Goal: Task Accomplishment & Management: Use online tool/utility

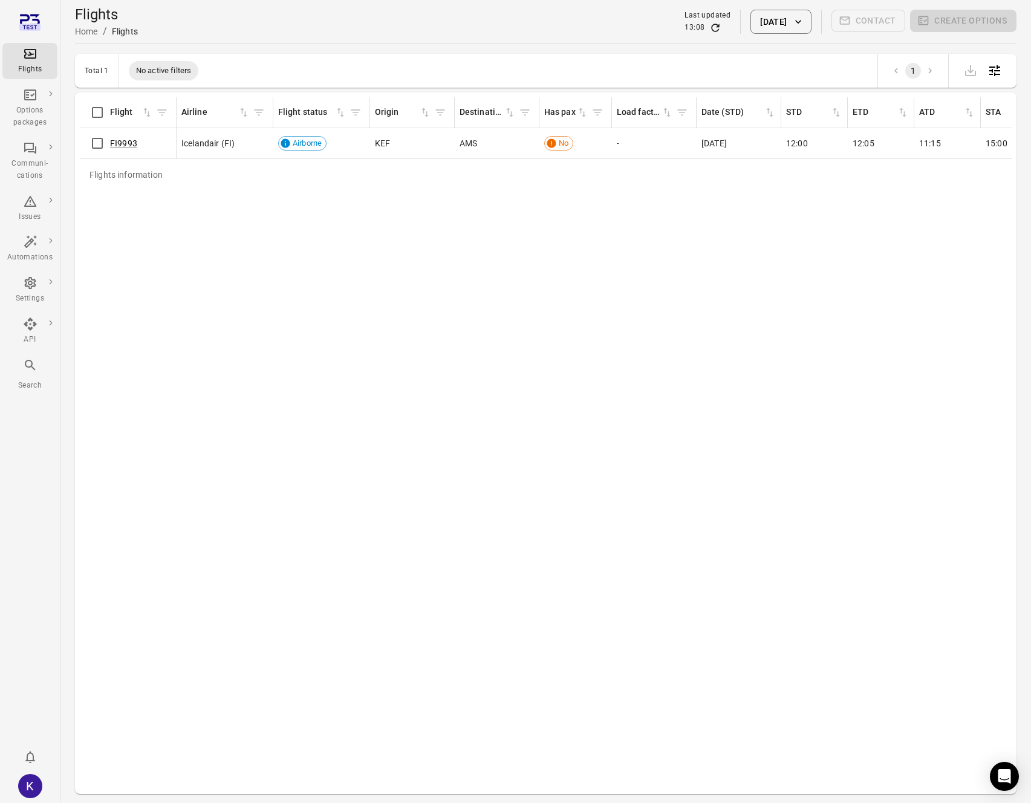
click at [485, 311] on div "Flights information Flight Airline Flight status Origin Destination Has pax Loa…" at bounding box center [546, 443] width 932 height 692
click at [712, 25] on icon "Refresh data" at bounding box center [716, 28] width 8 height 8
click at [223, 264] on div "Flights information Flight Airline Flight status Origin Destination Has pax Loa…" at bounding box center [546, 443] width 932 height 692
click at [257, 254] on div "Flights information Flight Airline Flight status Origin Destination Has pax Loa…" at bounding box center [546, 443] width 932 height 692
click at [301, 336] on div "Flights information Flight Airline Flight status Origin Destination Has pax Loa…" at bounding box center [546, 443] width 932 height 692
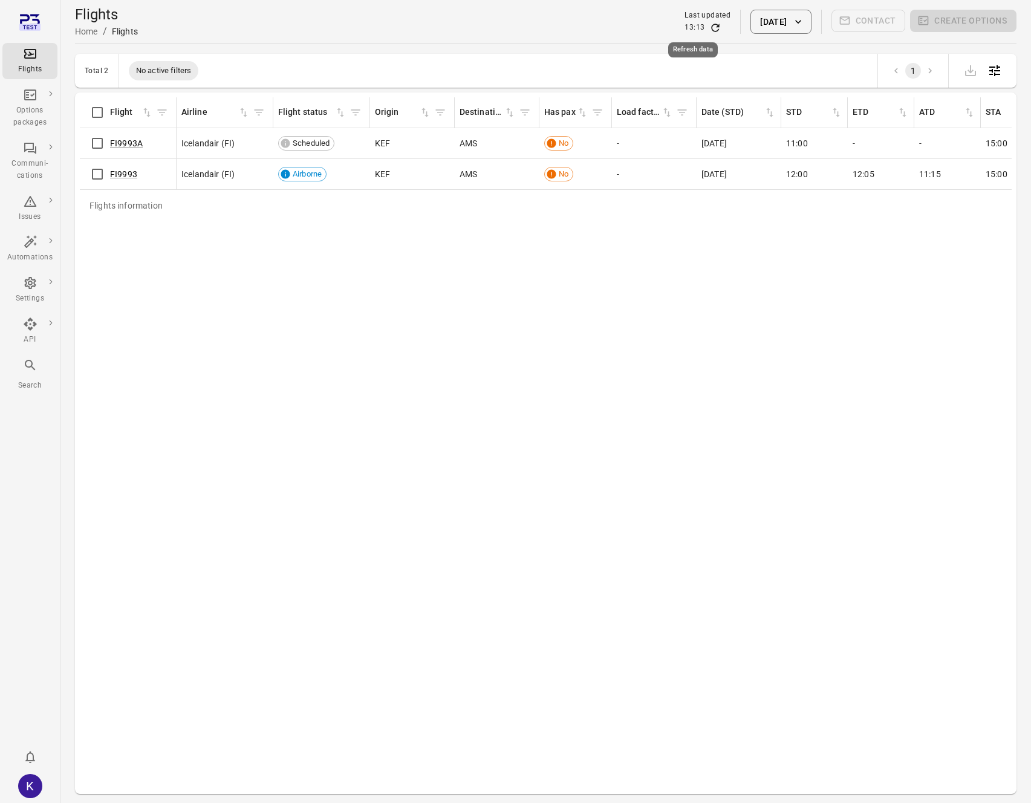
click at [709, 25] on icon "Refresh data" at bounding box center [715, 28] width 12 height 12
click at [121, 174] on link "FI9993" at bounding box center [123, 174] width 27 height 10
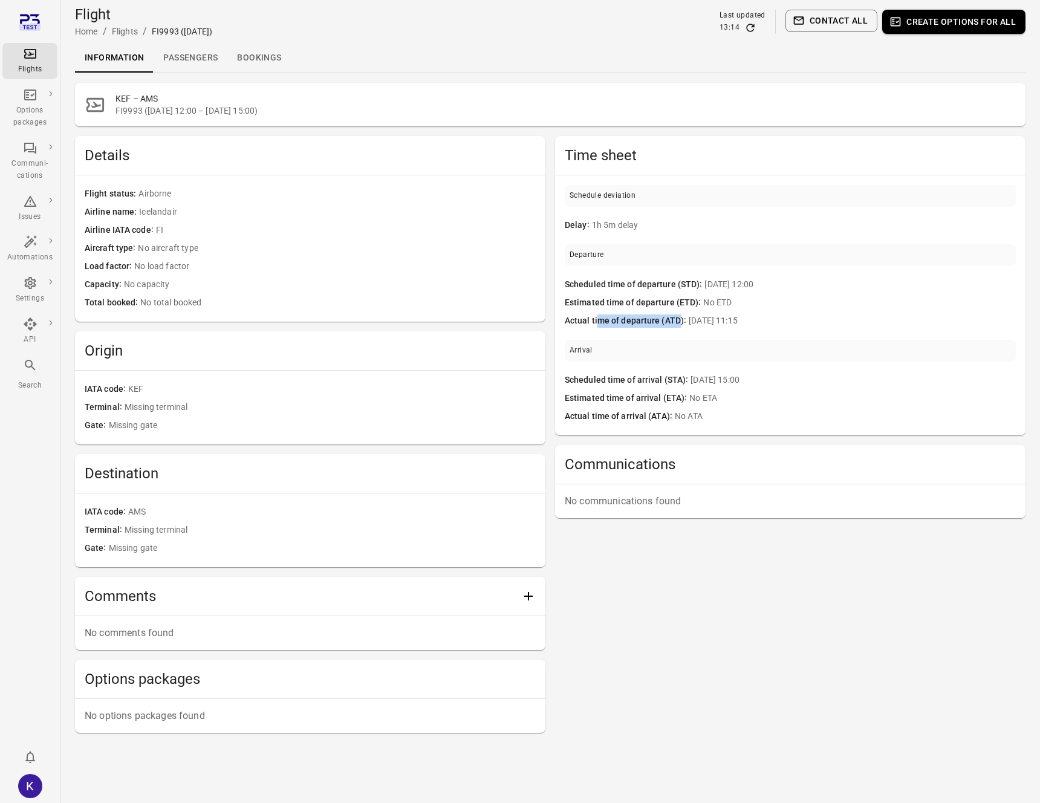
drag, startPoint x: 600, startPoint y: 314, endPoint x: 677, endPoint y: 320, distance: 77.6
click at [677, 320] on span "Actual time of departure (ATD)" at bounding box center [627, 320] width 124 height 13
click at [679, 291] on div "Scheduled time of departure (STD) 25 Sep 12:00" at bounding box center [790, 285] width 451 height 18
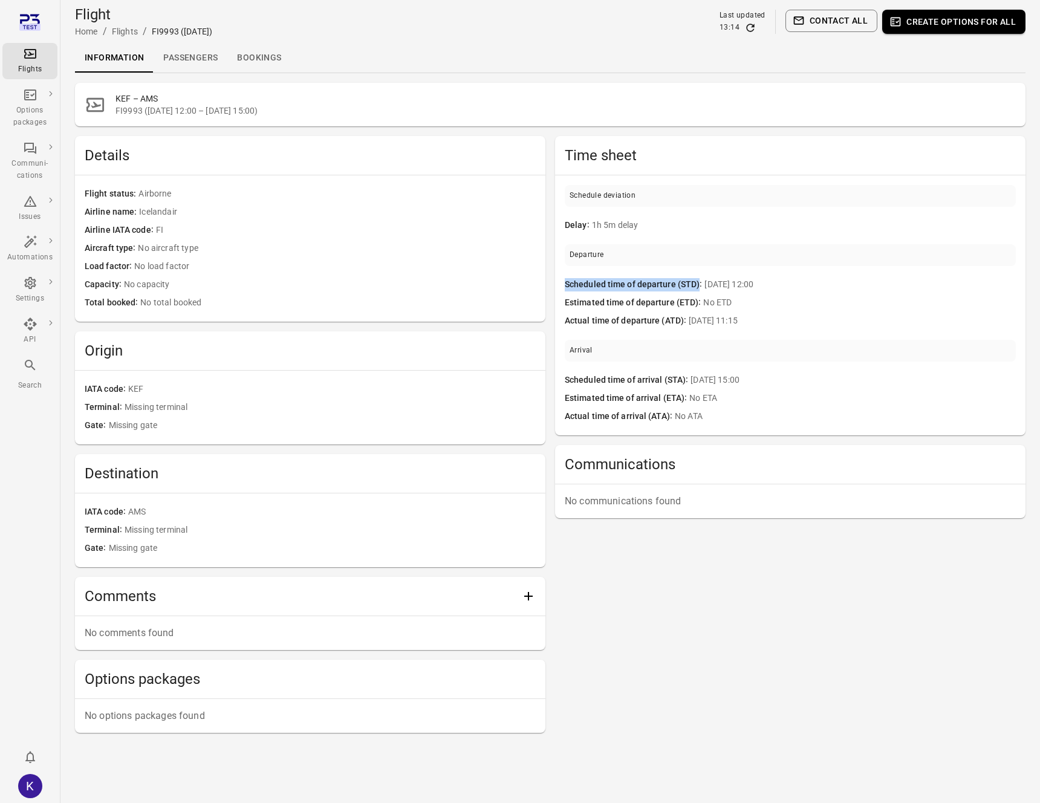
click at [682, 285] on span "Scheduled time of departure (STD)" at bounding box center [635, 284] width 140 height 13
drag, startPoint x: 505, startPoint y: 418, endPoint x: 493, endPoint y: 412, distance: 13.3
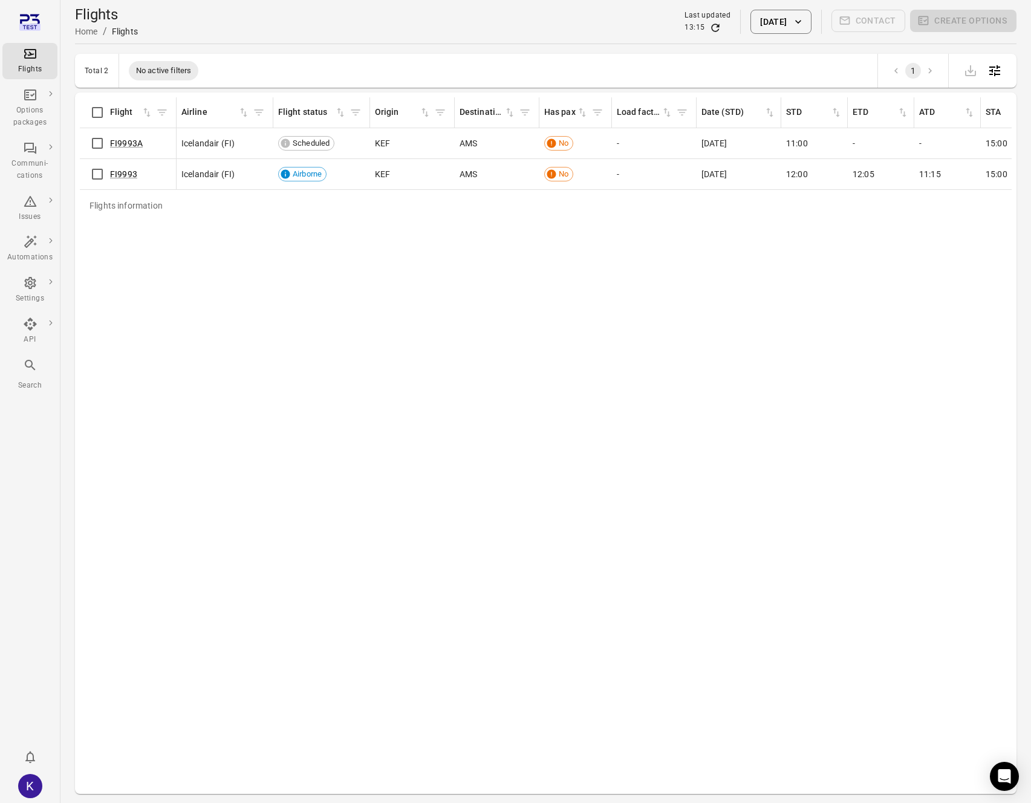
click at [709, 27] on icon "Refresh data" at bounding box center [715, 28] width 12 height 12
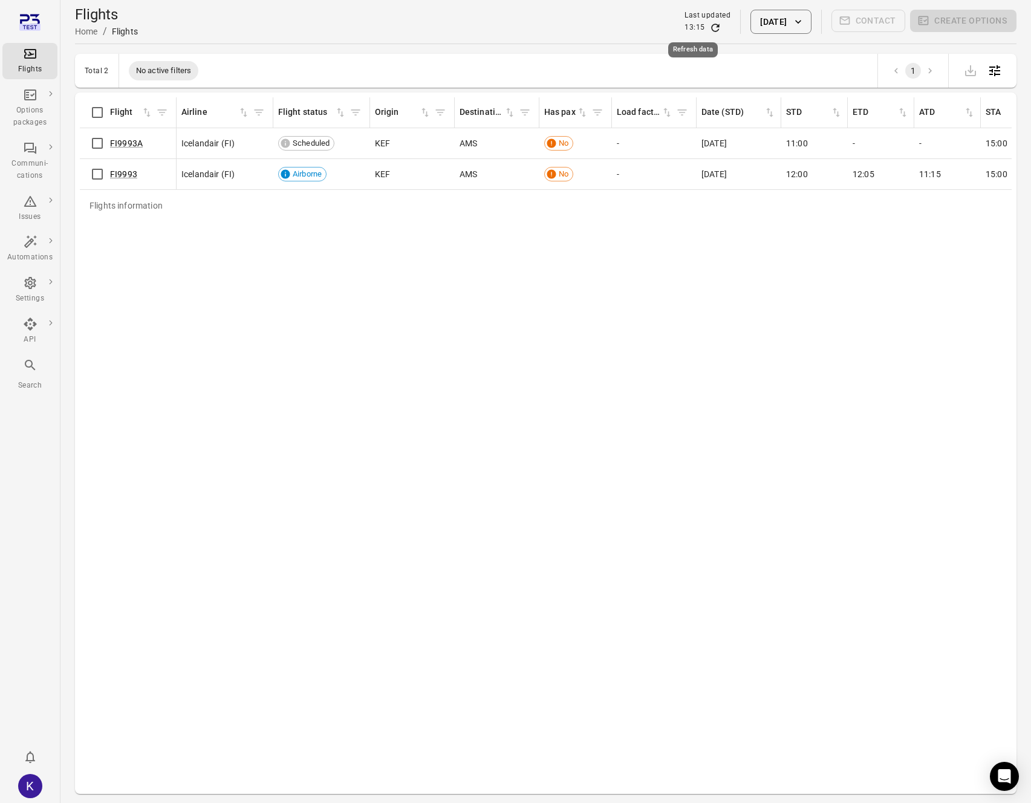
click at [709, 27] on icon "Refresh data" at bounding box center [715, 28] width 12 height 12
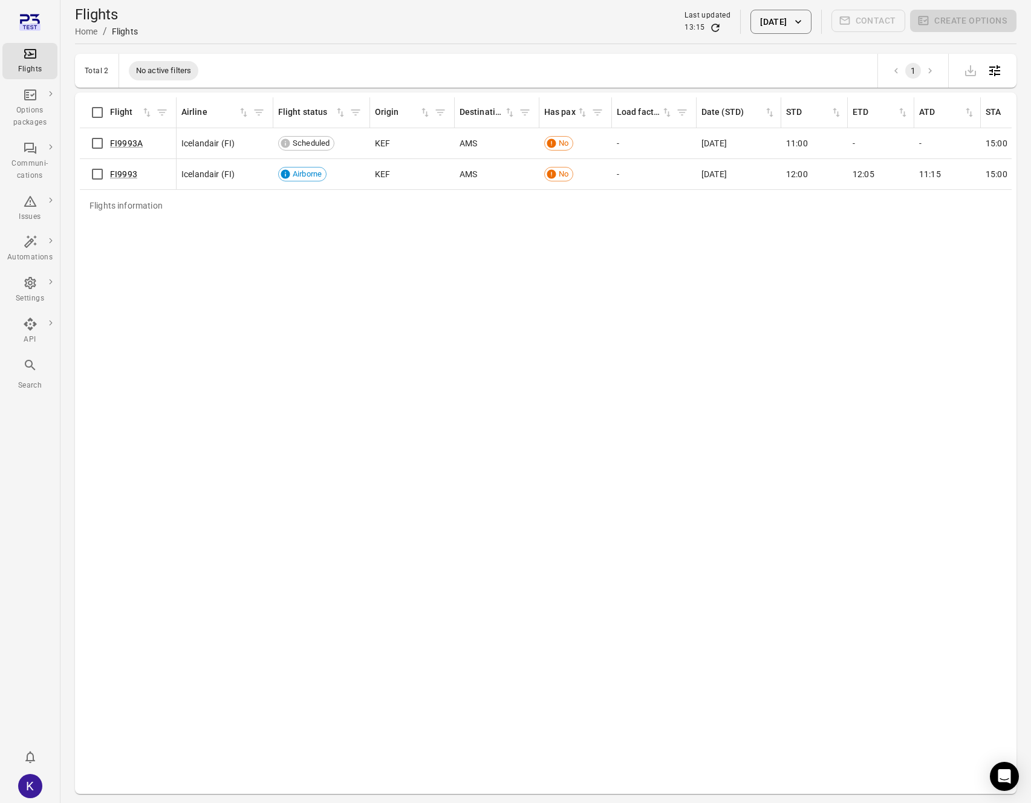
click at [510, 305] on div "Flights information Flight Airline Flight status Origin Destination Has pax Loa…" at bounding box center [546, 443] width 932 height 692
click at [709, 30] on icon "Refresh data" at bounding box center [715, 28] width 12 height 12
click at [348, 243] on div "Flights information Flight Airline Flight status Origin Destination Has pax Loa…" at bounding box center [546, 443] width 932 height 692
click at [712, 26] on icon "Refresh data" at bounding box center [716, 28] width 8 height 8
click at [129, 177] on link "FI9994" at bounding box center [123, 174] width 27 height 10
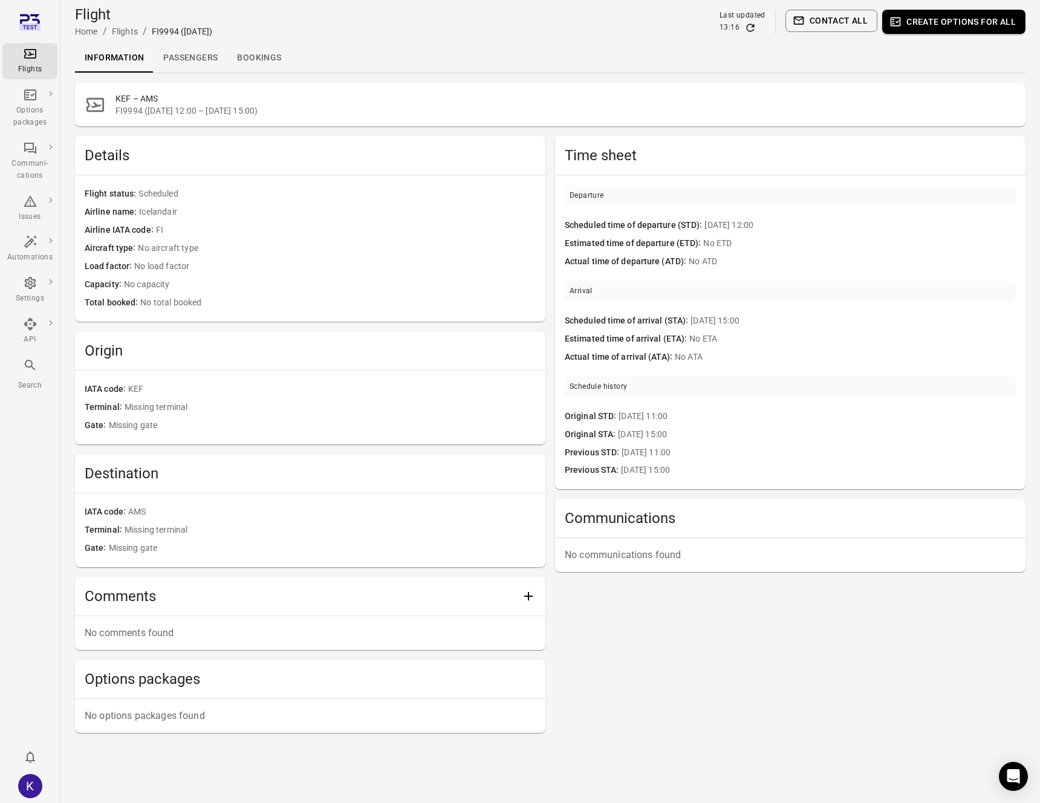
click at [868, 269] on div "Actual time of departure (ATD) No ATD" at bounding box center [790, 262] width 451 height 18
drag, startPoint x: 167, startPoint y: 194, endPoint x: 202, endPoint y: 197, distance: 34.6
click at [195, 197] on span "Scheduled" at bounding box center [336, 193] width 397 height 13
click at [202, 197] on span "Scheduled" at bounding box center [336, 193] width 397 height 13
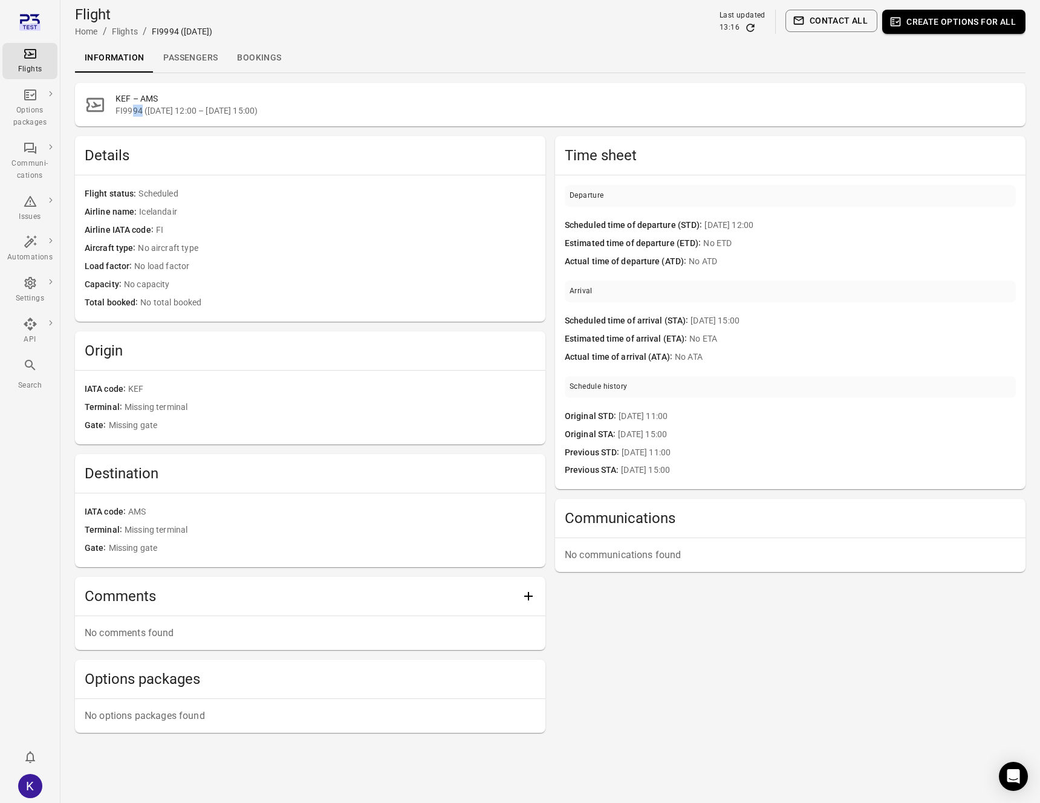
click at [140, 115] on span "FI9994 ([DATE] 12:00 – [DATE] 15:00)" at bounding box center [565, 111] width 900 height 12
click at [120, 109] on span "FI9994 ([DATE] 12:00 – [DATE] 15:00)" at bounding box center [565, 111] width 900 height 12
click at [85, 146] on link "Overview" at bounding box center [111, 139] width 109 height 22
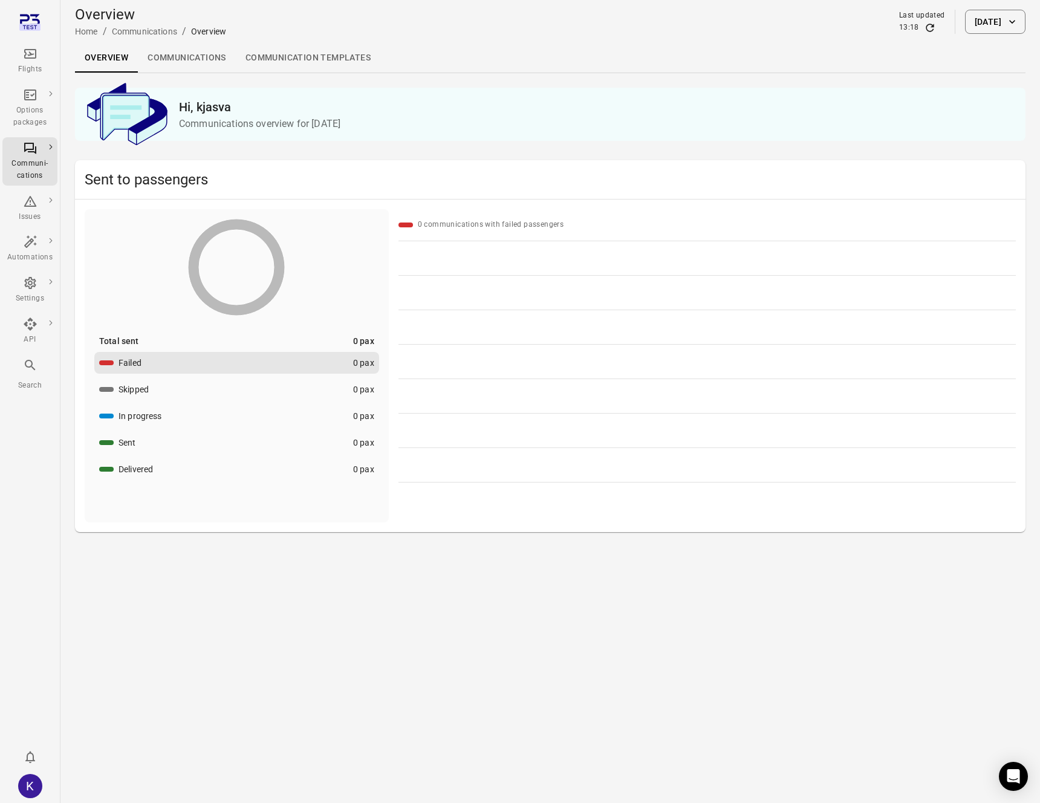
click at [209, 59] on link "Communications" at bounding box center [187, 58] width 98 height 29
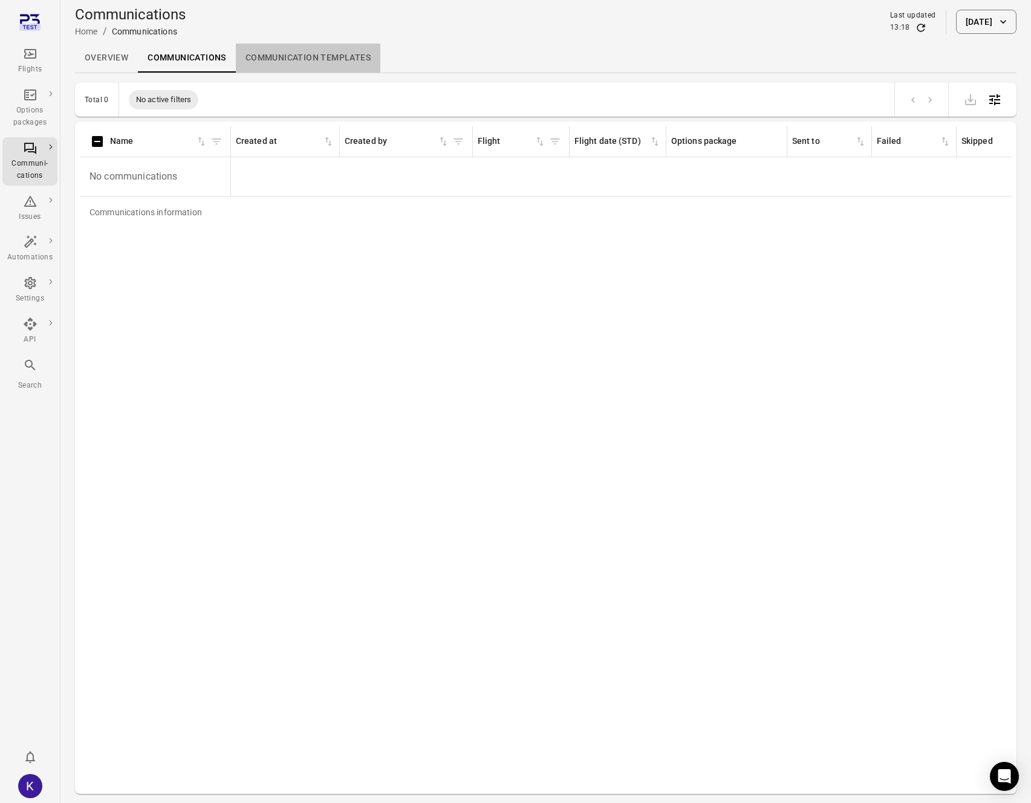
click at [309, 62] on link "Communication templates" at bounding box center [308, 58] width 145 height 29
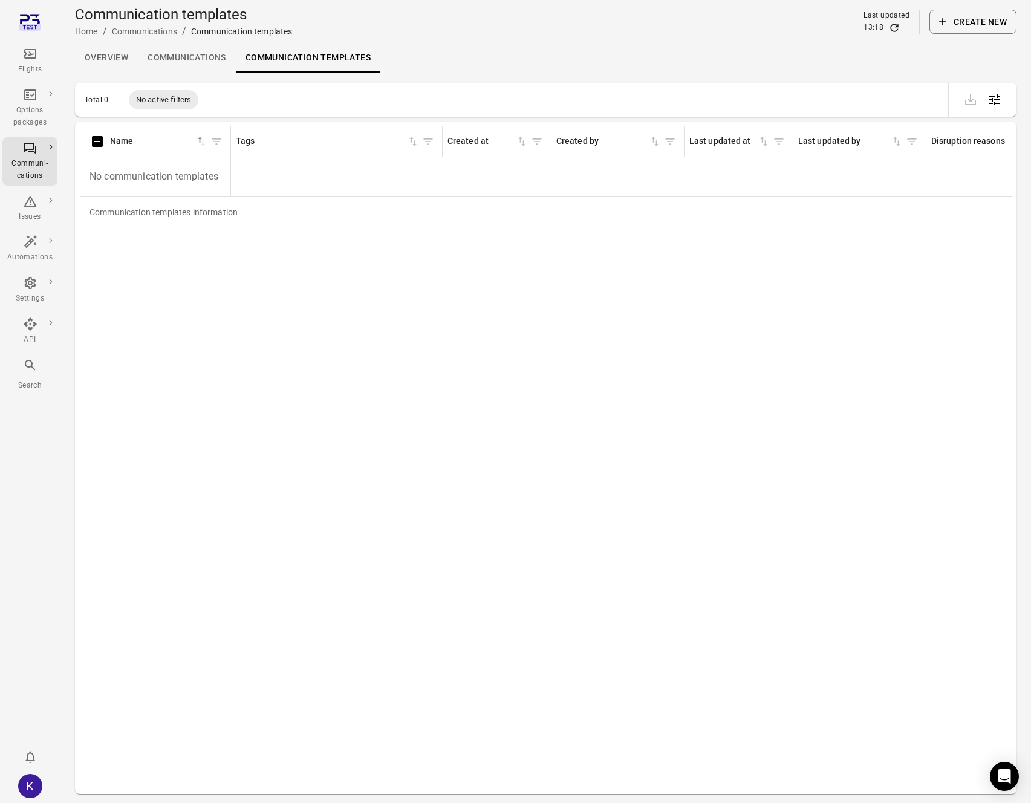
click at [975, 34] on div "Communication templates Home / Communications / Communication templates Last up…" at bounding box center [546, 22] width 942 height 34
click at [974, 29] on button "Create new" at bounding box center [972, 22] width 87 height 24
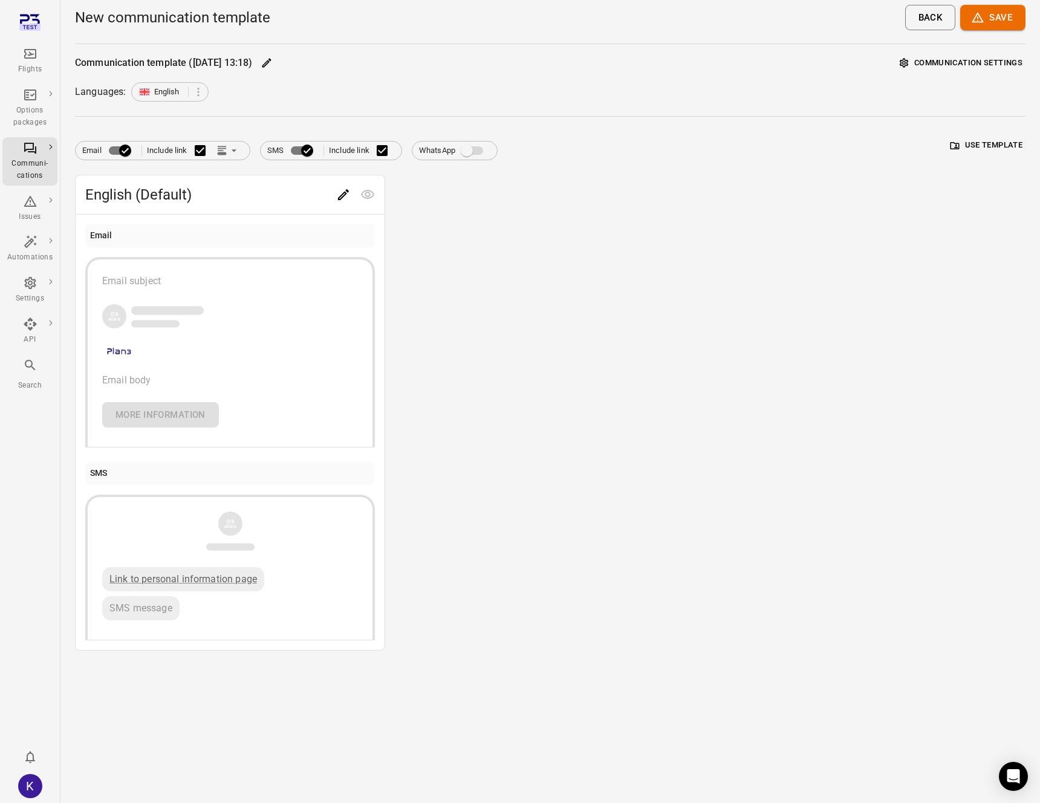
click at [245, 324] on div "button" at bounding box center [230, 316] width 256 height 27
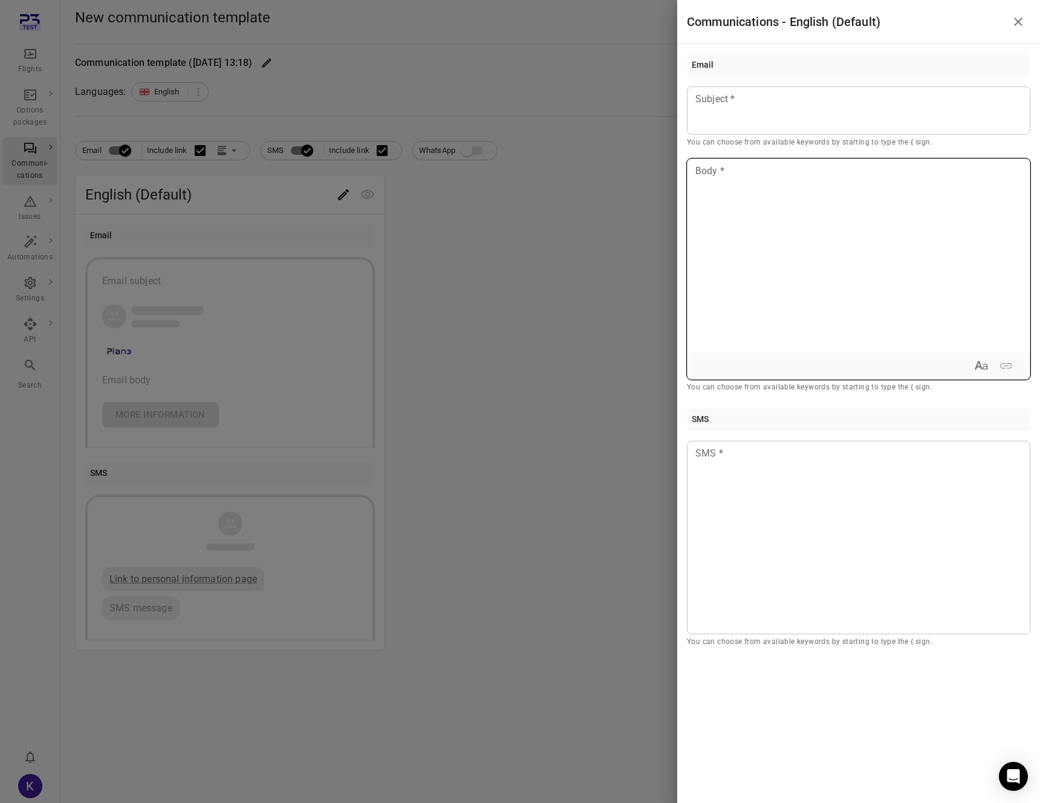
click at [822, 272] on div at bounding box center [859, 256] width 342 height 194
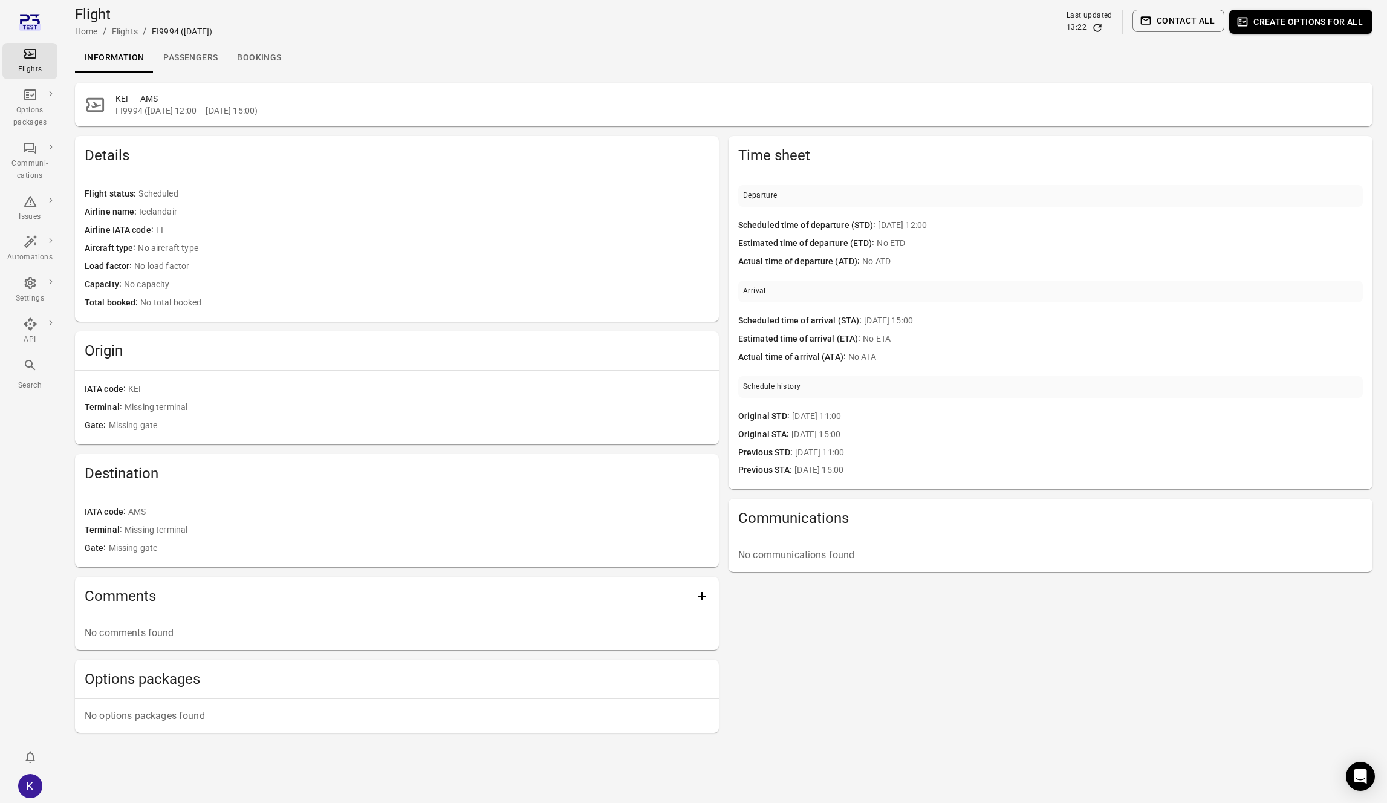
click at [1030, 307] on div "Arrival Scheduled time of arrival (STA) 25 Sep 15:00 Estimated time of arrival …" at bounding box center [1050, 324] width 625 height 86
click at [78, 143] on link "Overview" at bounding box center [111, 139] width 109 height 22
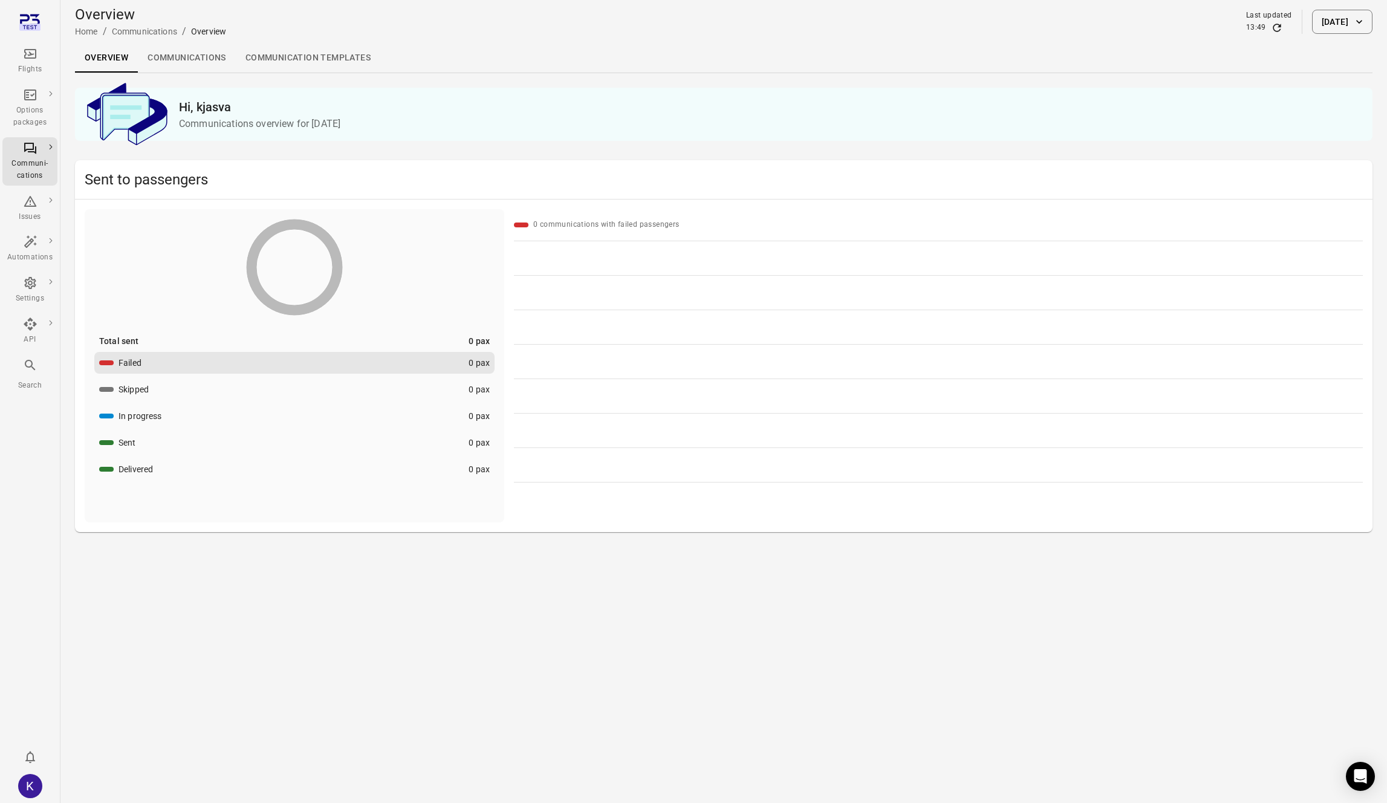
click at [158, 67] on link "Communications" at bounding box center [187, 58] width 98 height 29
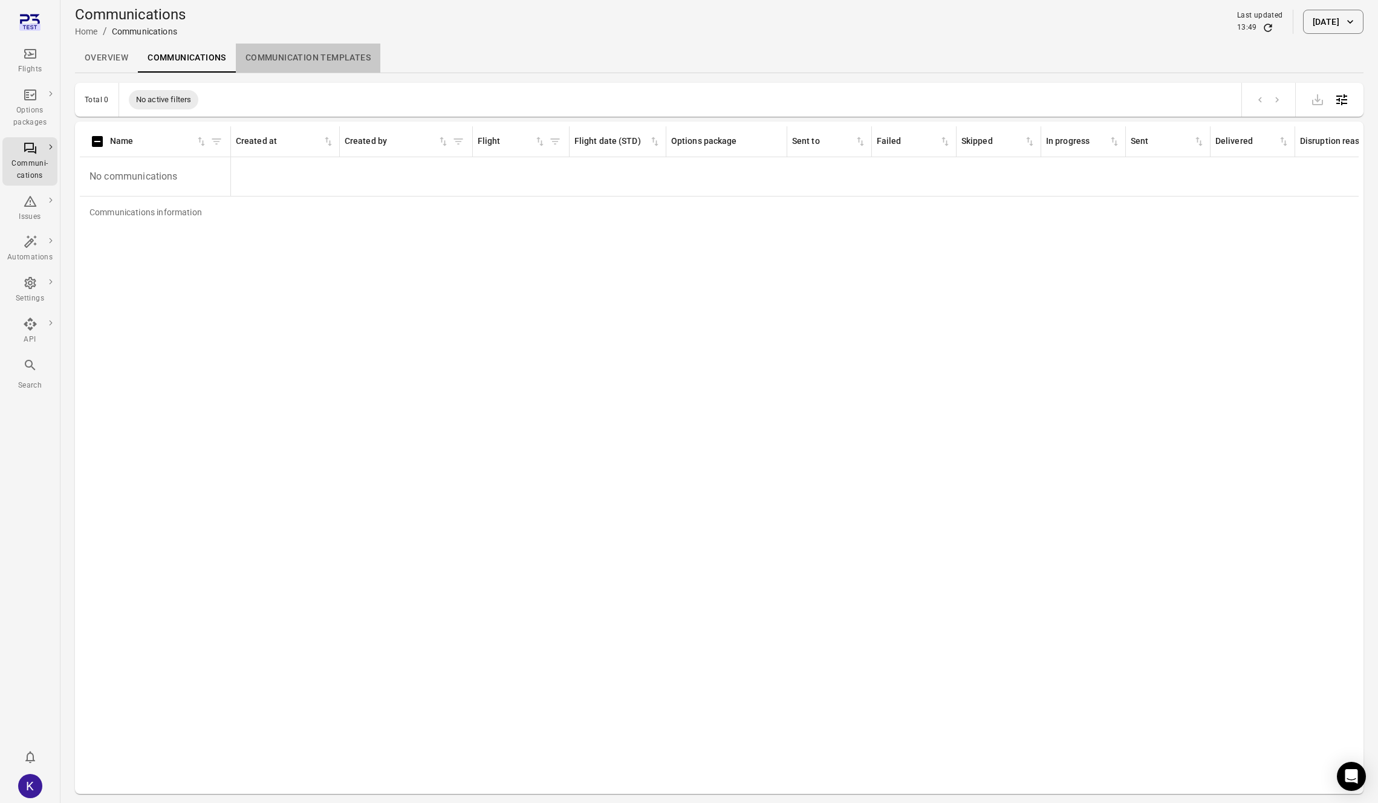
click at [256, 47] on link "Communication templates" at bounding box center [308, 58] width 145 height 29
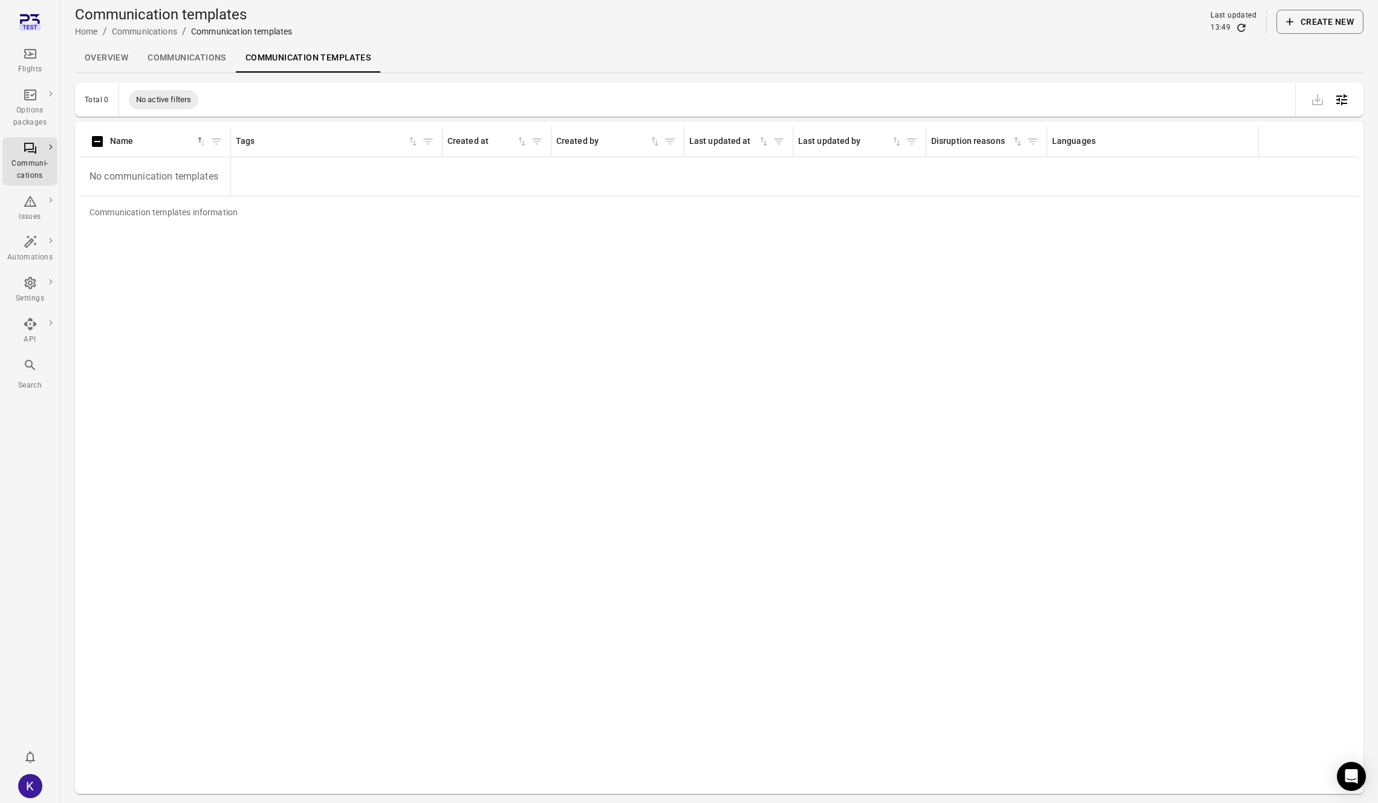
click at [1293, 25] on icon "button" at bounding box center [1290, 22] width 12 height 12
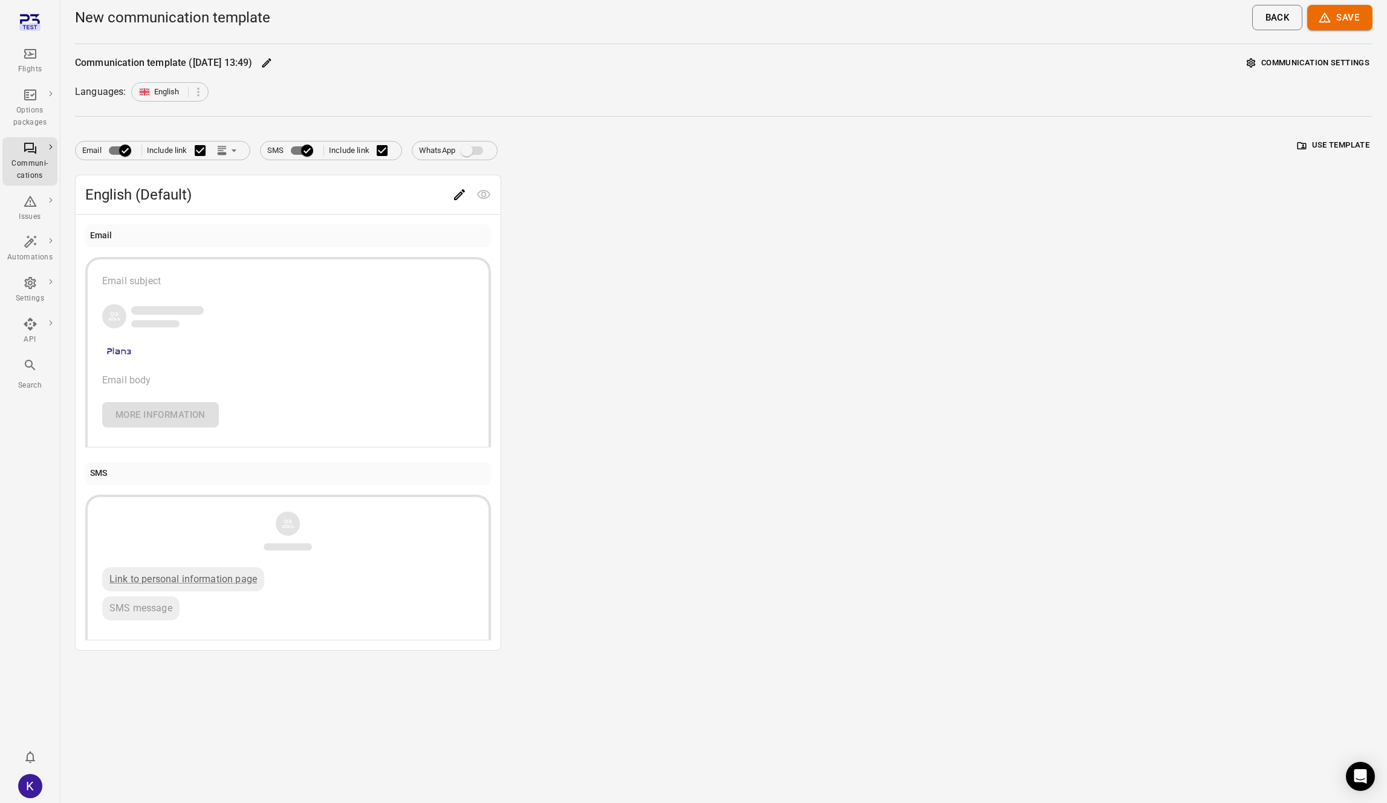
click at [317, 333] on div "Email subject Email body More Information" at bounding box center [288, 351] width 372 height 154
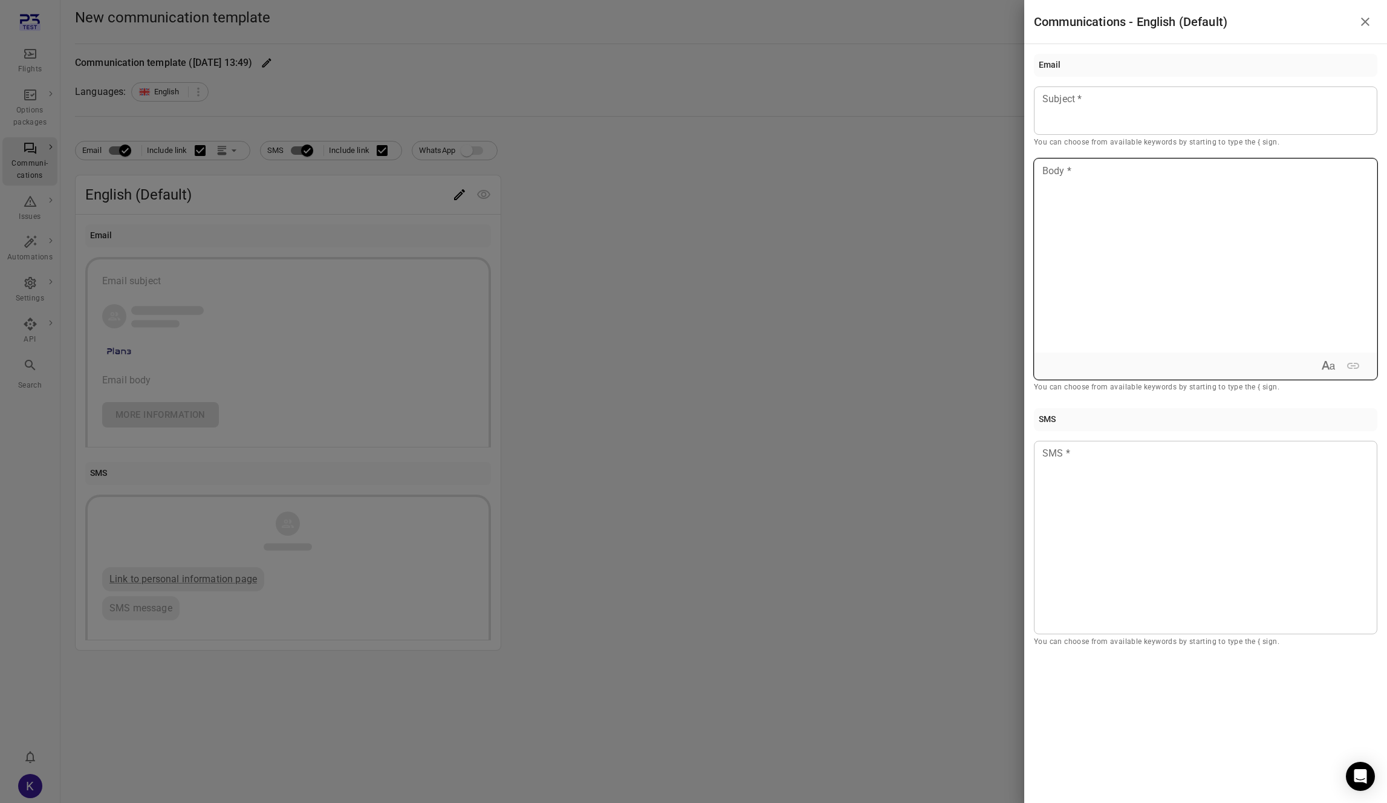
click at [1141, 206] on div at bounding box center [1206, 256] width 342 height 194
click at [1235, 0] on html "Flights Options packages Communi-cations Issues Automations Settings API Search…" at bounding box center [693, 401] width 1387 height 803
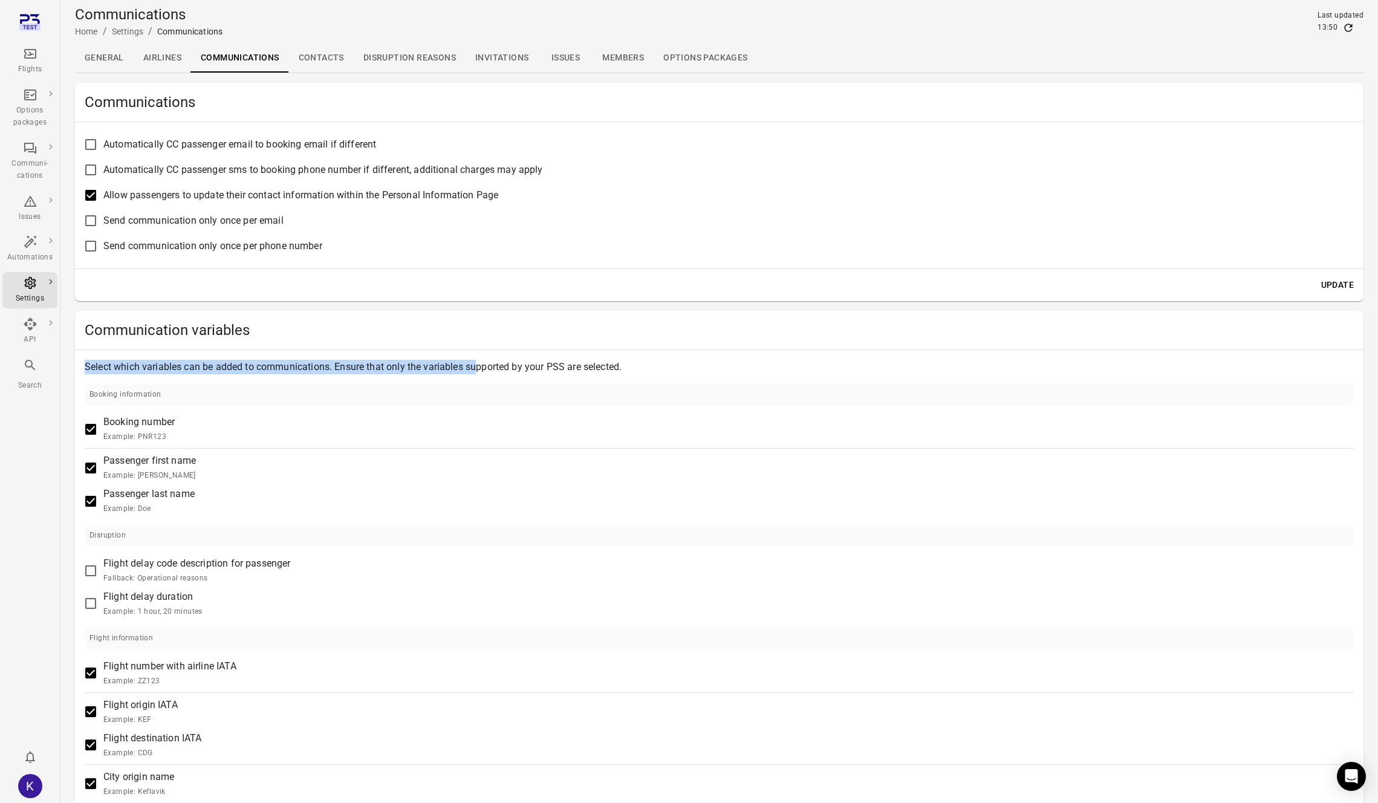
click at [473, 362] on p "Select which variables can be added to communications. Ensure that only the var…" at bounding box center [719, 367] width 1269 height 15
click at [461, 362] on p "Select which variables can be added to communications. Ensure that only the var…" at bounding box center [719, 367] width 1269 height 15
click at [81, 60] on link "General" at bounding box center [104, 58] width 59 height 29
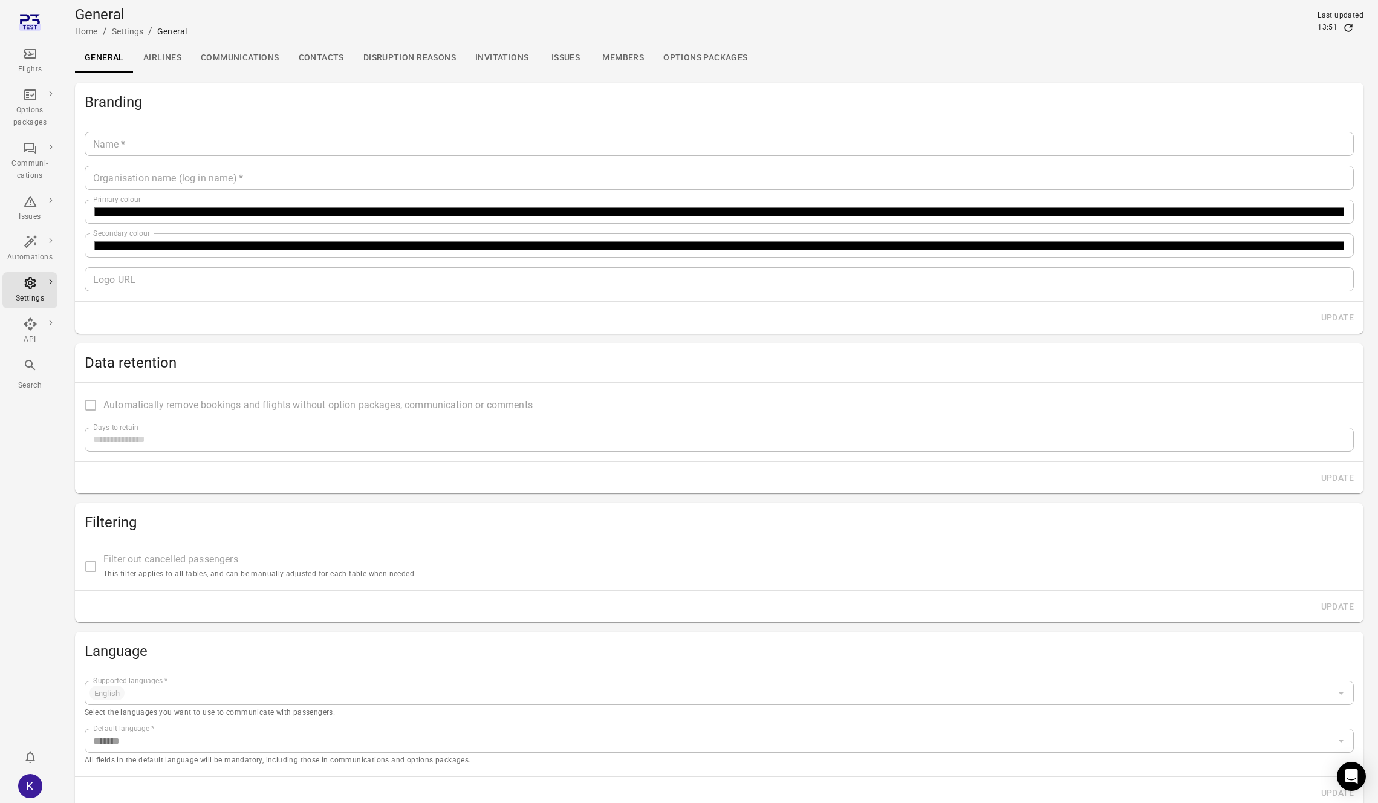
type input "**********"
type input "*********"
type input "*******"
type input "**********"
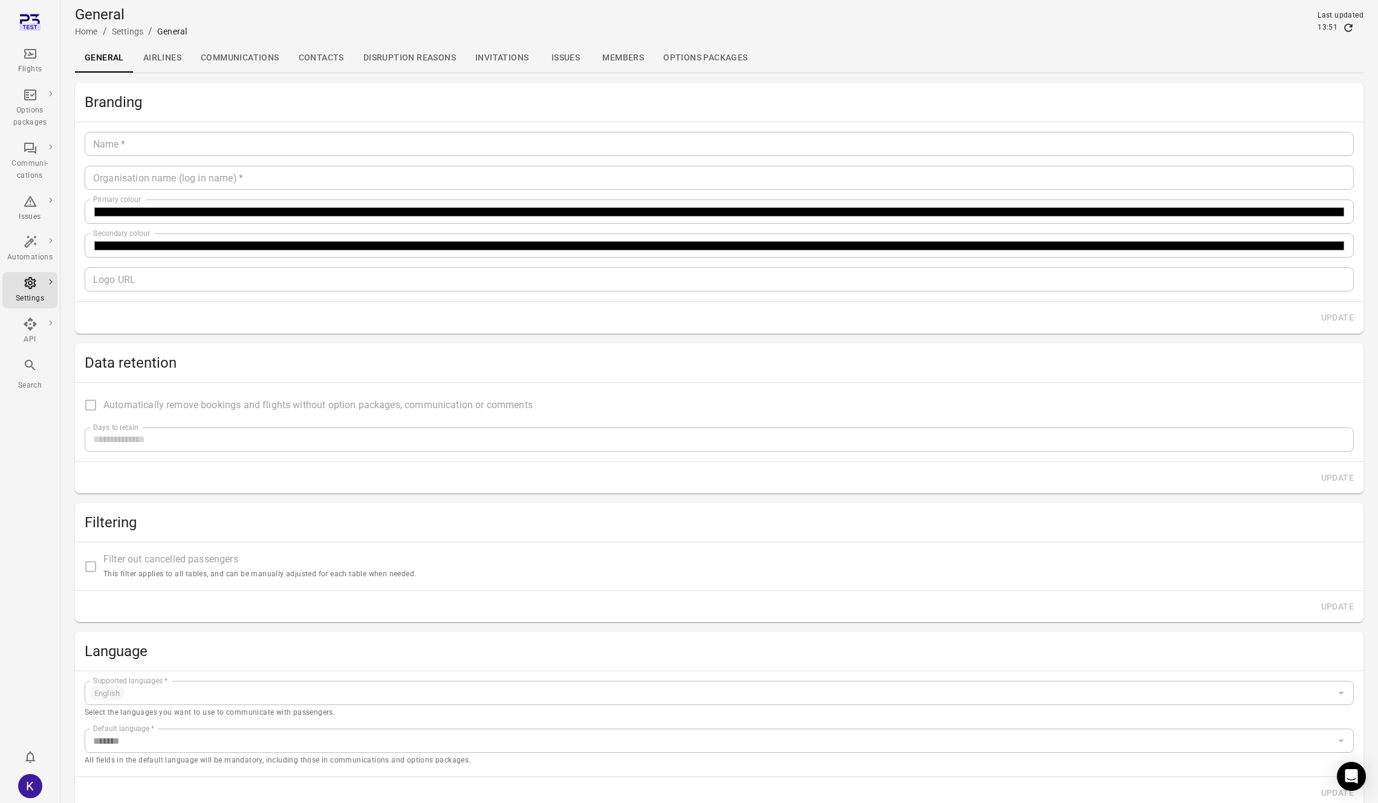
type input "***"
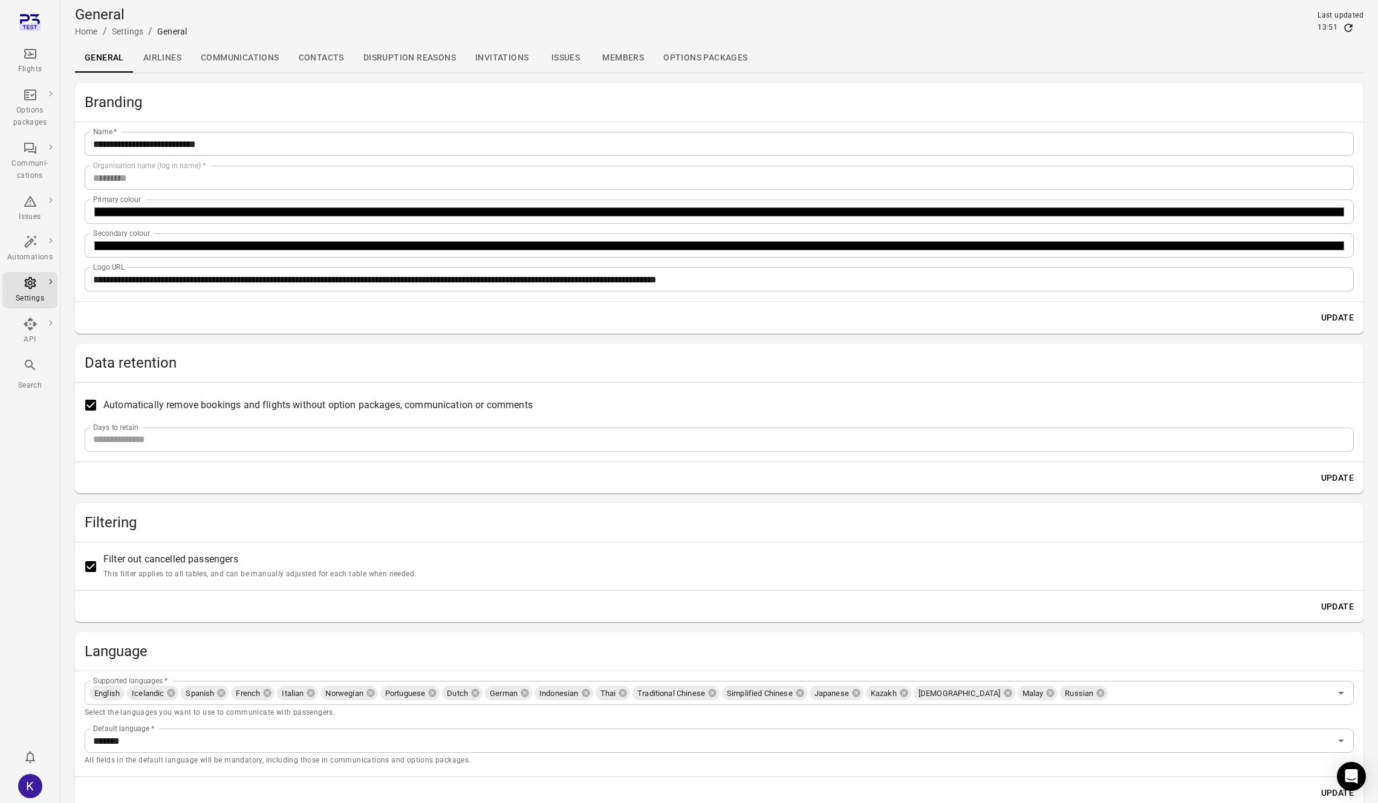
click at [149, 56] on link "Airlines" at bounding box center [162, 58] width 57 height 29
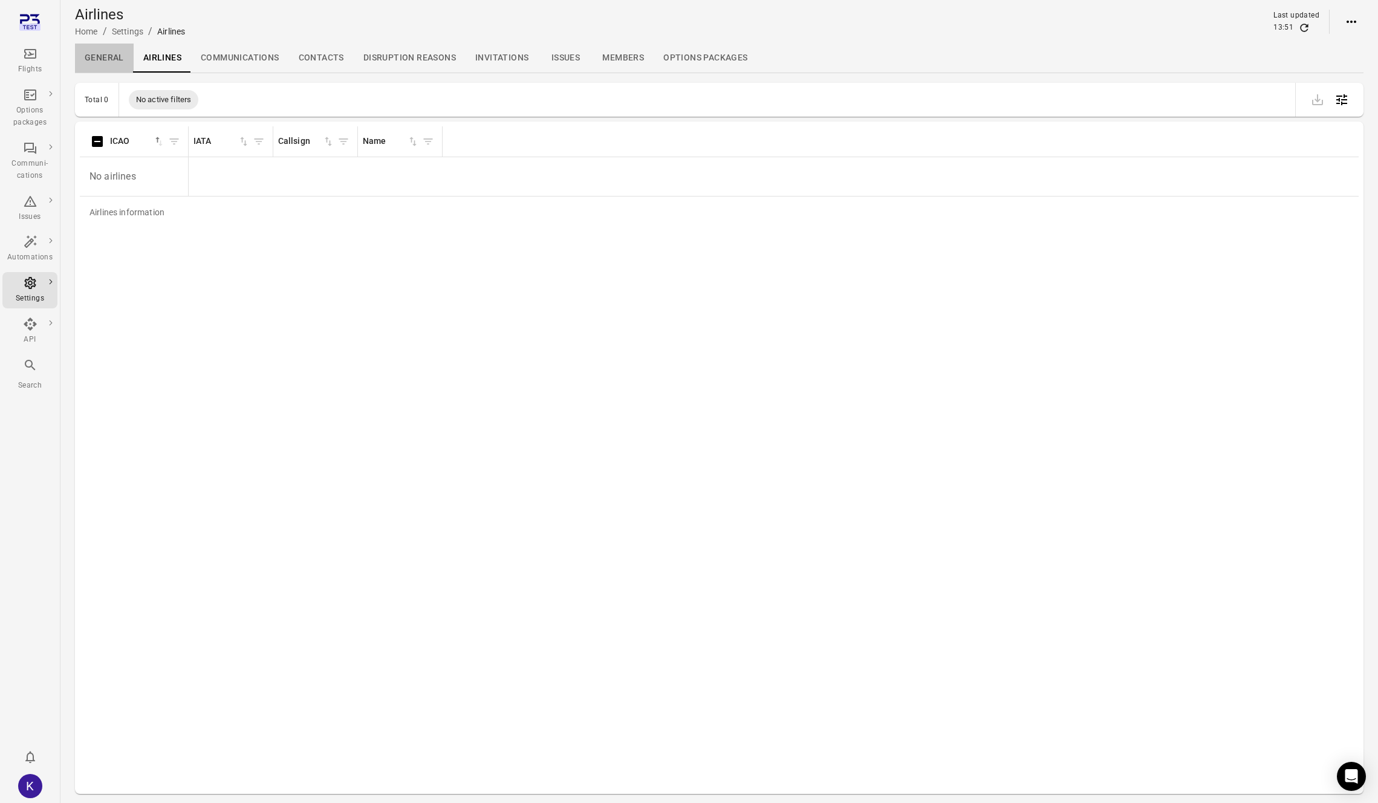
click at [112, 59] on link "General" at bounding box center [104, 58] width 59 height 29
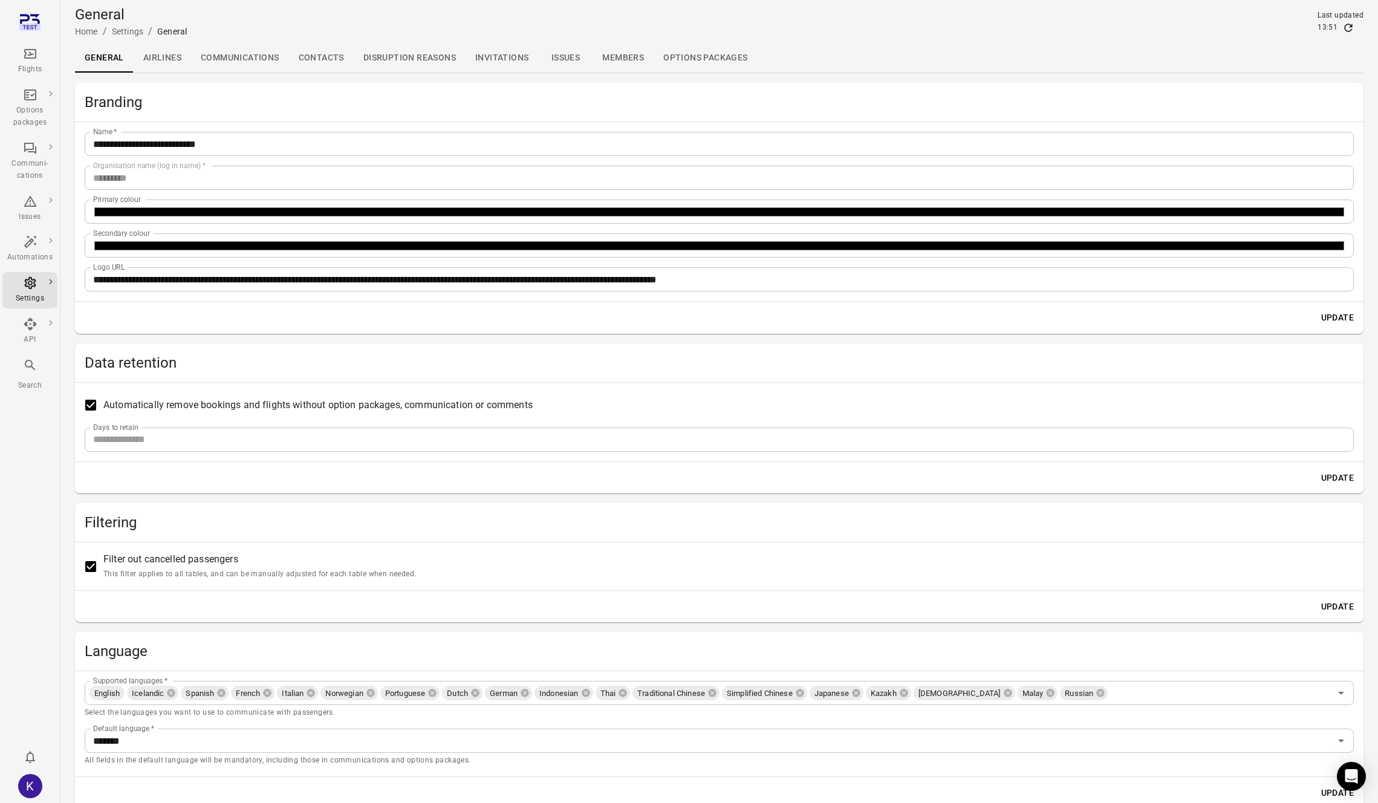
click at [156, 51] on link "Airlines" at bounding box center [162, 58] width 57 height 29
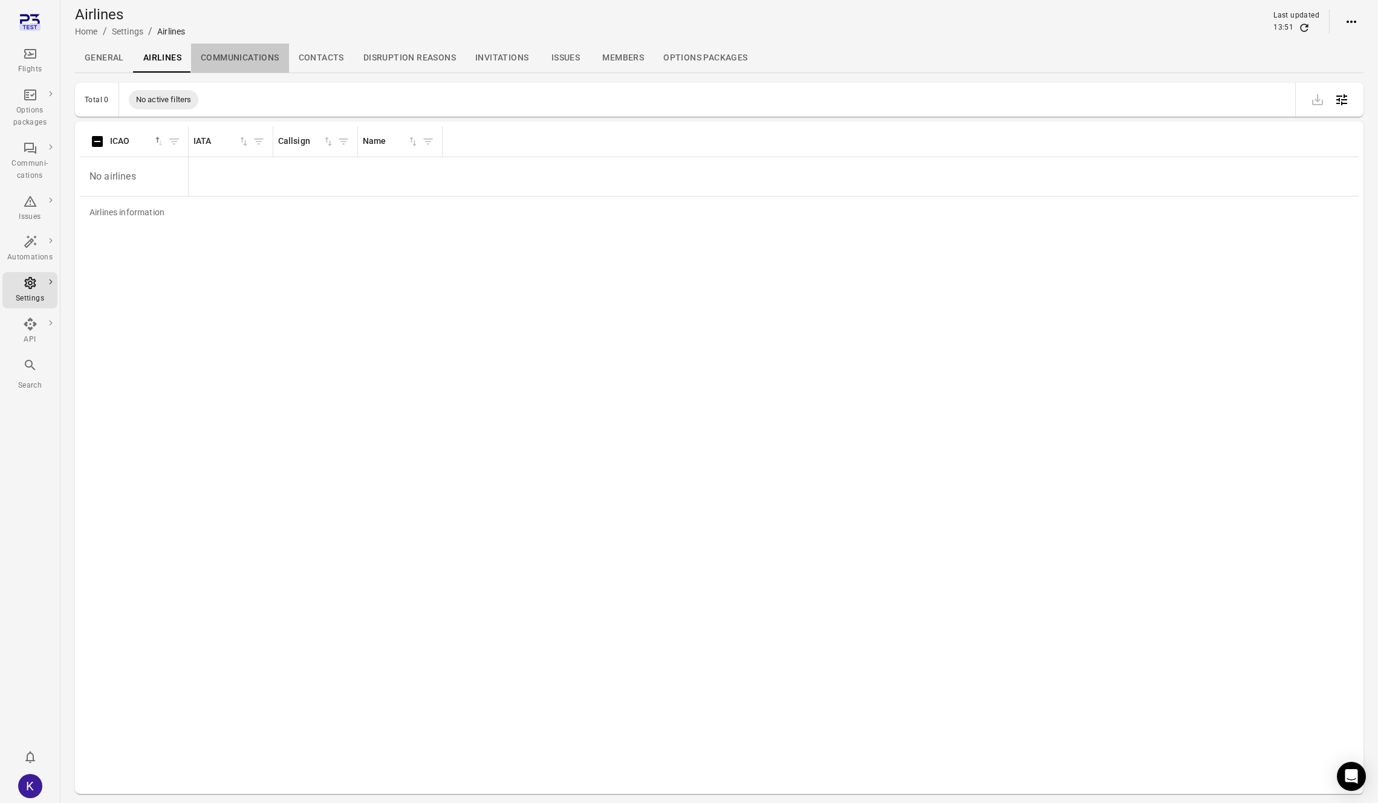
click at [205, 58] on link "Communications" at bounding box center [240, 58] width 98 height 29
